Goal: Find specific page/section: Find specific page/section

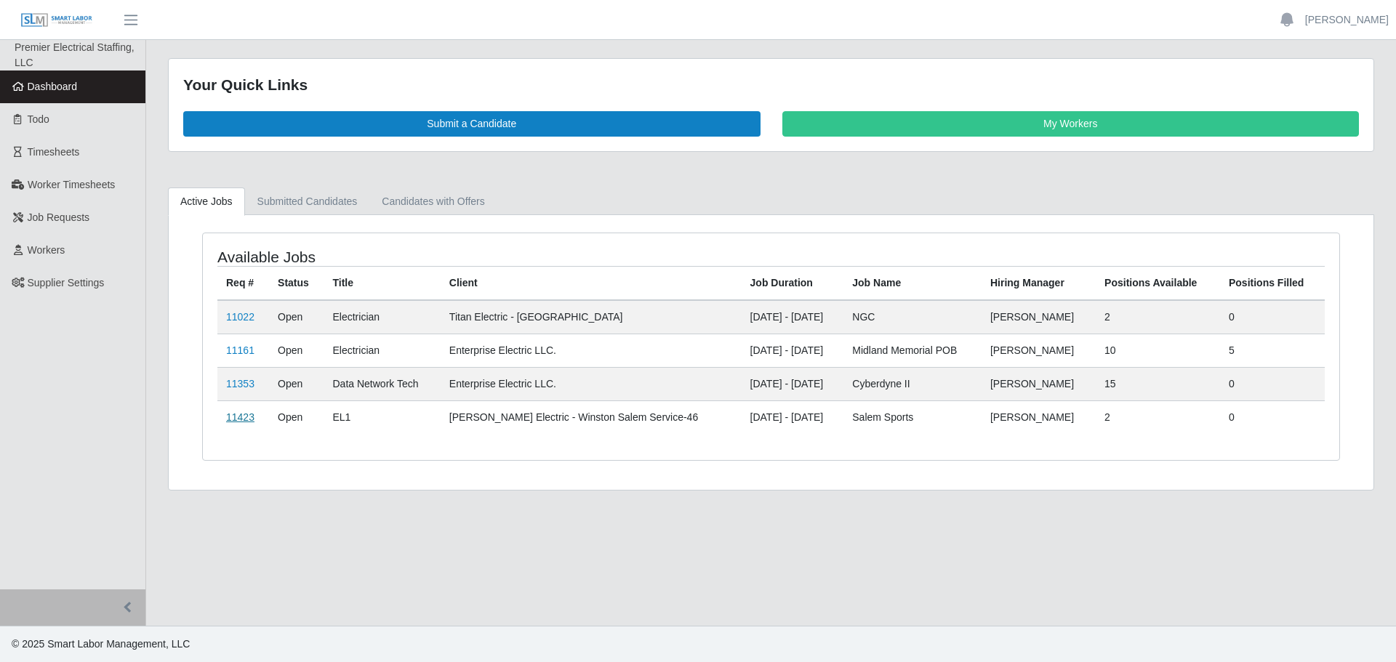
click at [238, 415] on link "11423" at bounding box center [240, 417] width 28 height 12
click at [243, 421] on link "11423" at bounding box center [240, 417] width 28 height 12
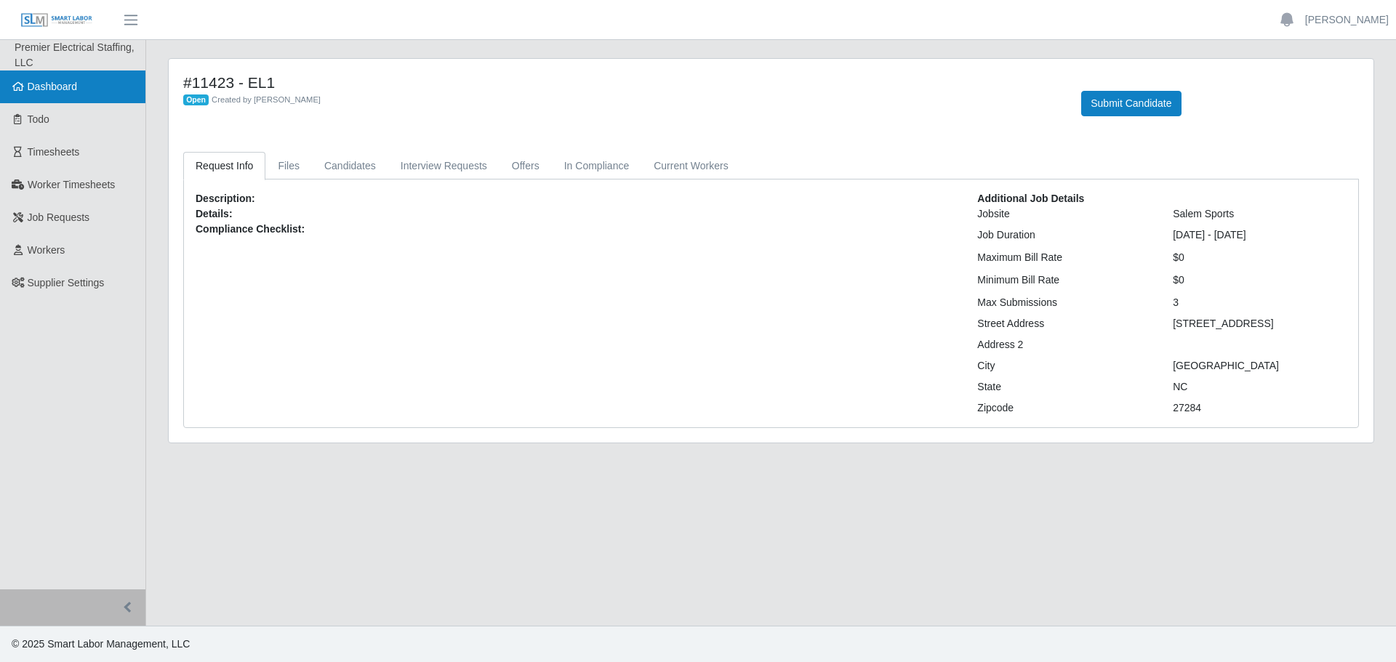
click at [73, 74] on link "Dashboard" at bounding box center [72, 87] width 145 height 33
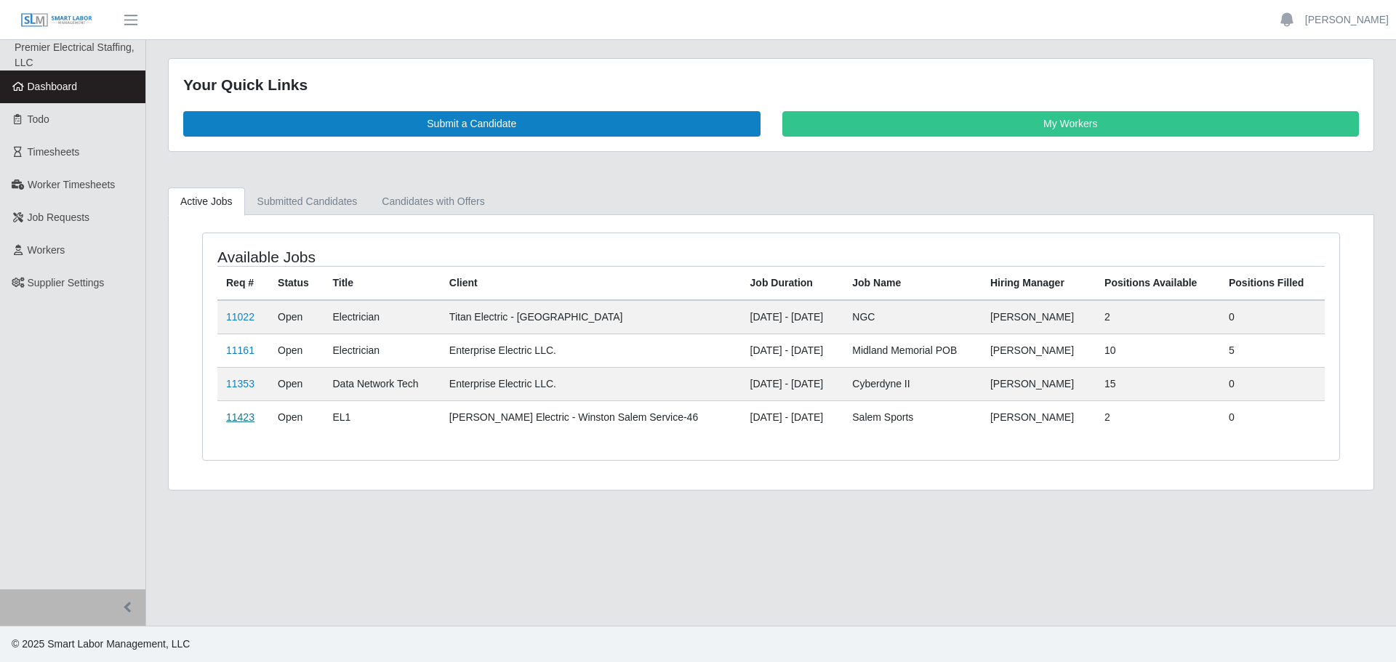
click at [249, 411] on link "11423" at bounding box center [240, 417] width 28 height 12
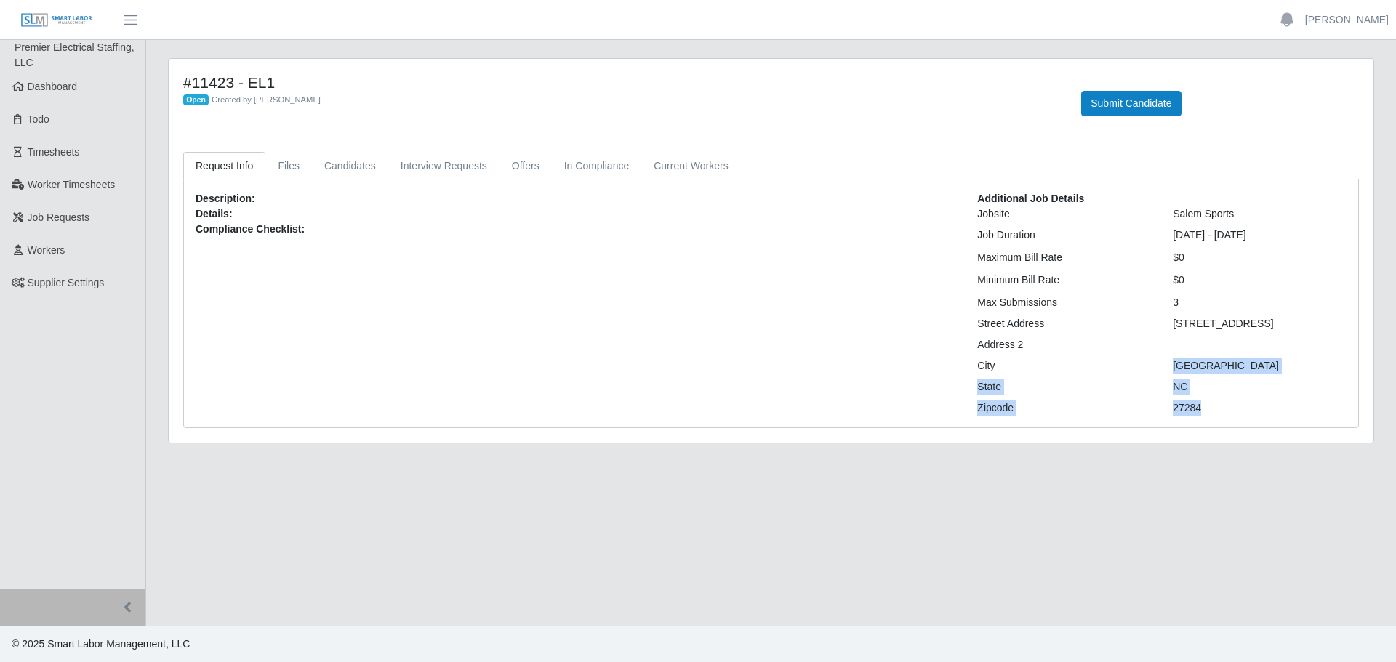
drag, startPoint x: 1173, startPoint y: 362, endPoint x: 1216, endPoint y: 393, distance: 52.1
click at [1218, 406] on div "Additional Job Details Jobsite Salem Sports Job Duration [DATE] - [DATE] Maximu…" at bounding box center [1161, 303] width 391 height 225
copy div "Kernersville State [GEOGRAPHIC_DATA] Zipcode 27284"
click at [850, 246] on div "Description: Details: Compliance Checklist:" at bounding box center [576, 303] width 782 height 225
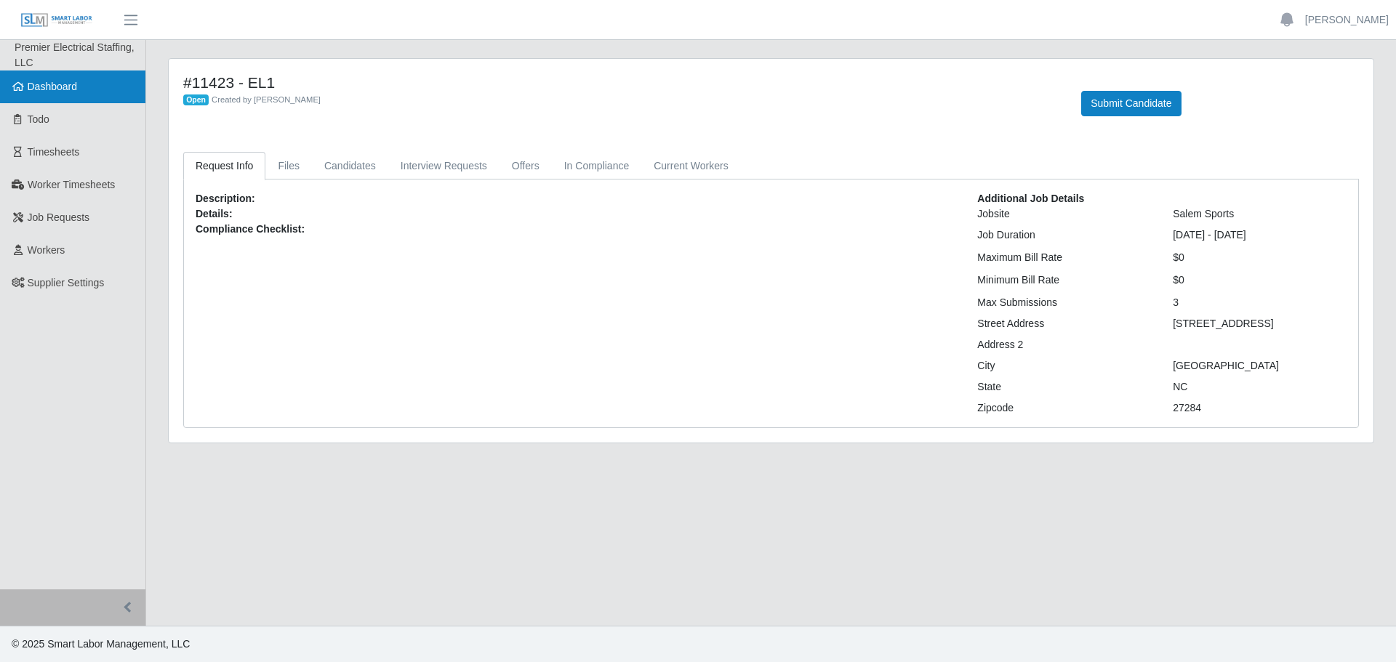
click at [38, 88] on span "Dashboard" at bounding box center [53, 87] width 50 height 12
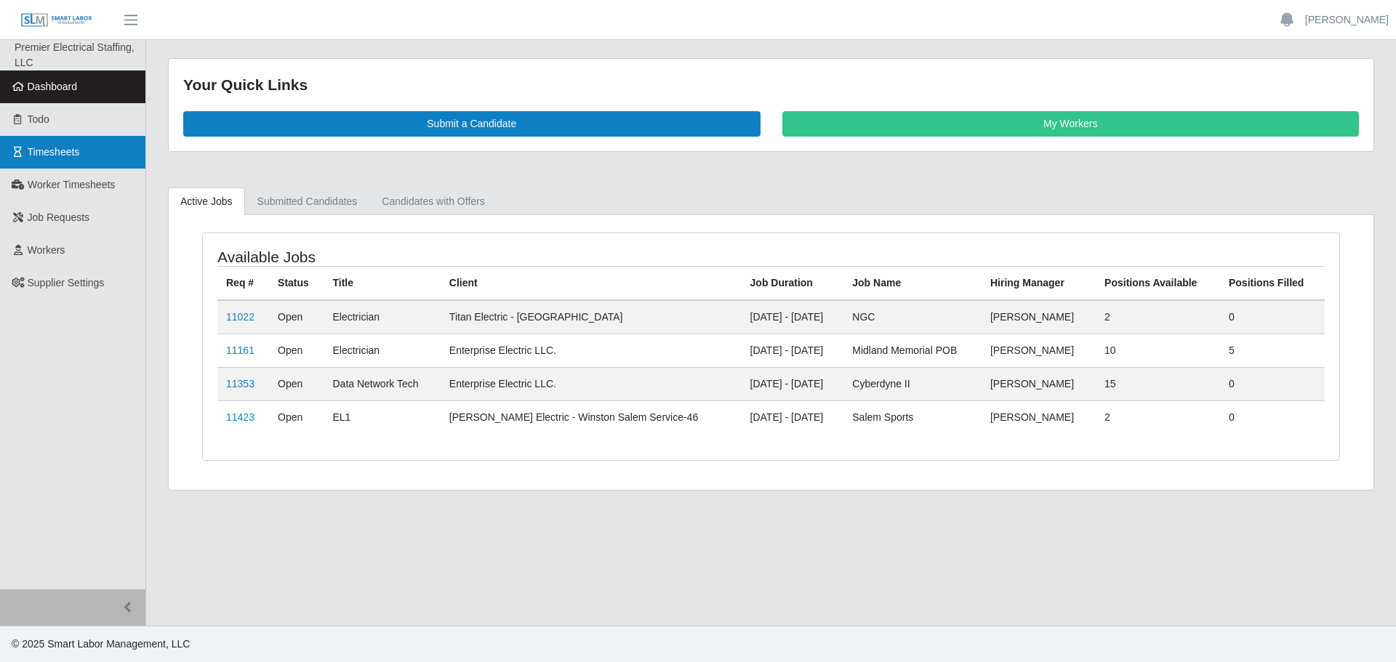
click at [61, 150] on span "Timesheets" at bounding box center [54, 152] width 52 height 12
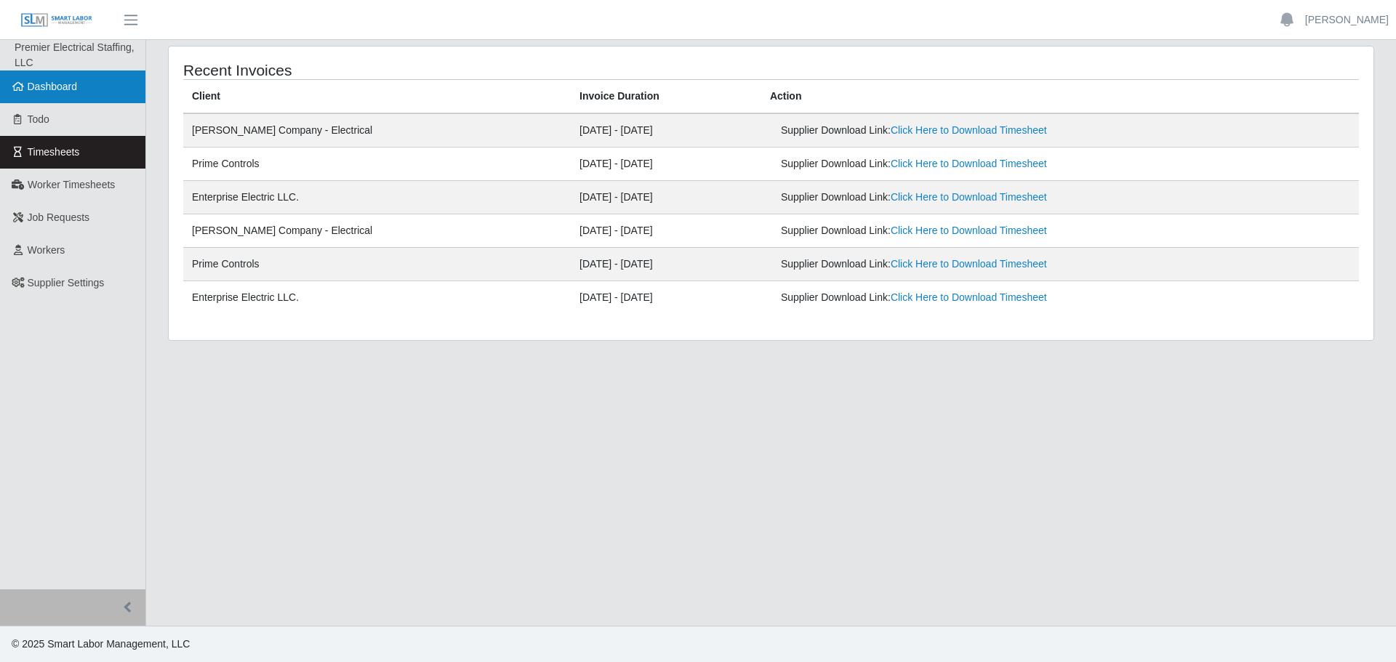
click at [49, 87] on span "Dashboard" at bounding box center [53, 87] width 50 height 12
